Goal: Find specific fact: Find specific fact

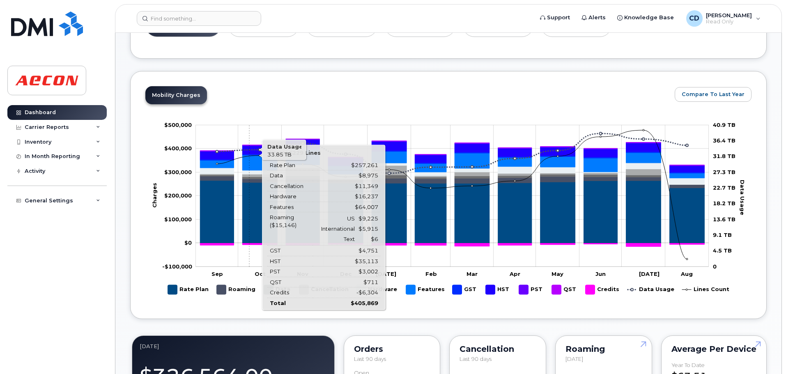
scroll to position [247, 0]
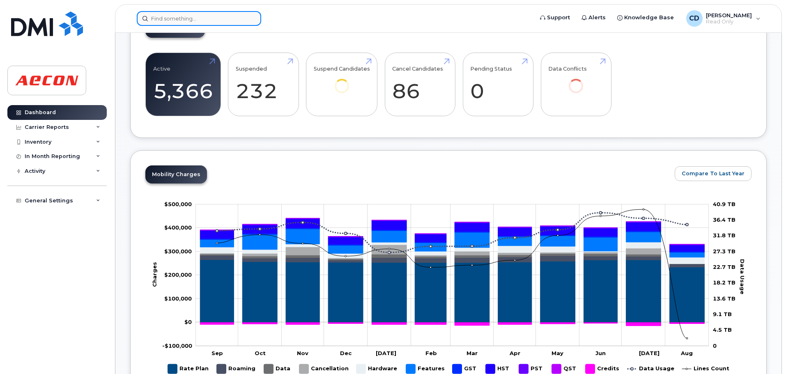
click at [179, 13] on input at bounding box center [199, 18] width 124 height 15
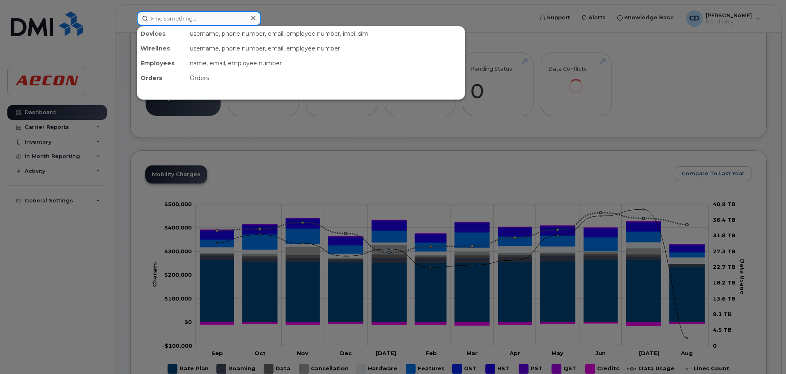
paste input "[PHONE_NUMBER]"
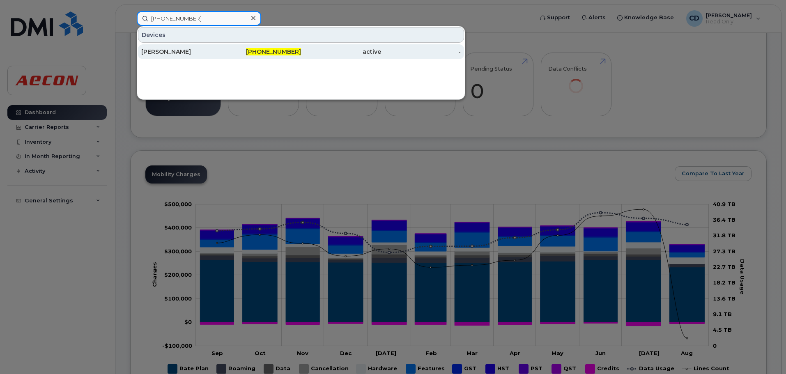
type input "[PHONE_NUMBER]"
click at [247, 53] on div "[PHONE_NUMBER]" at bounding box center [261, 52] width 80 height 8
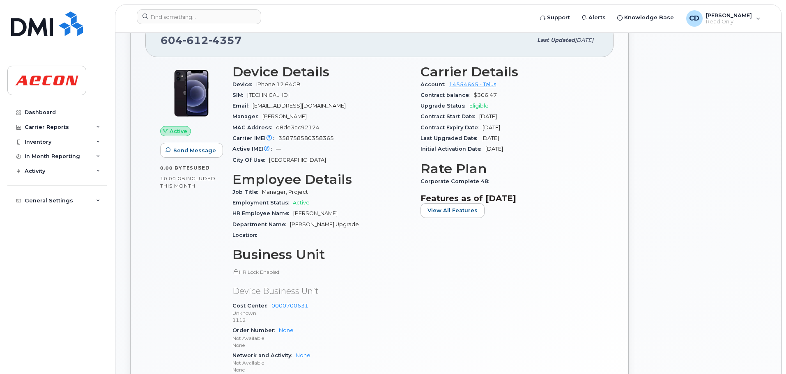
scroll to position [205, 0]
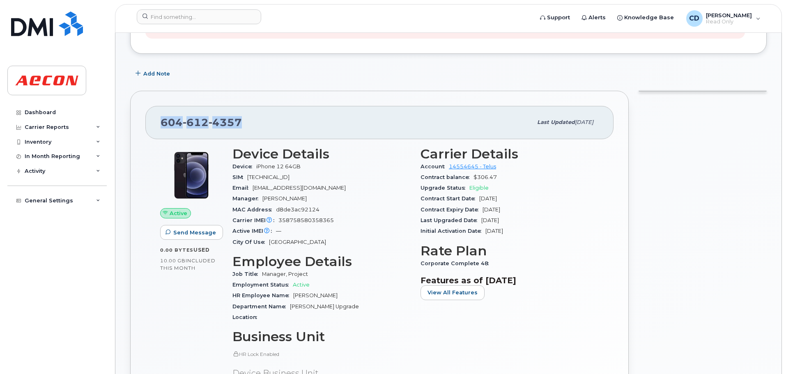
drag, startPoint x: 247, startPoint y: 122, endPoint x: 160, endPoint y: 118, distance: 86.8
click at [160, 118] on div "604 612 4357 Last updated Aug 21, 2025" at bounding box center [379, 122] width 468 height 33
copy span "604 612 4357"
